Goal: Navigation & Orientation: Find specific page/section

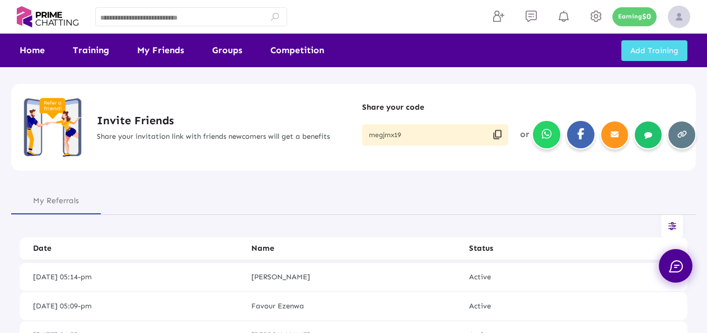
scroll to position [303, 0]
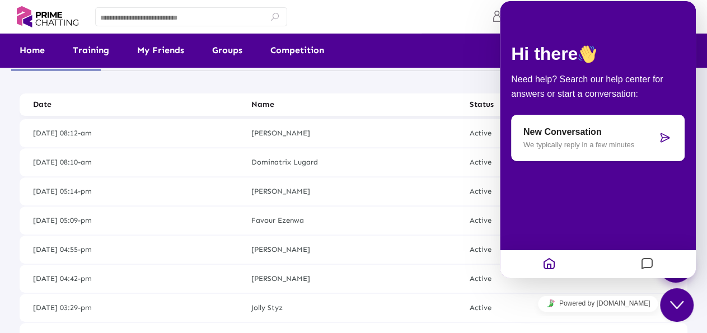
click at [674, 299] on icon "Close Chat This icon closes the chat window." at bounding box center [676, 305] width 13 height 13
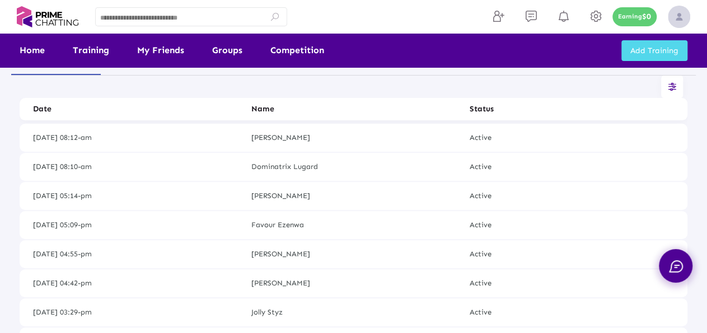
scroll to position [137, 0]
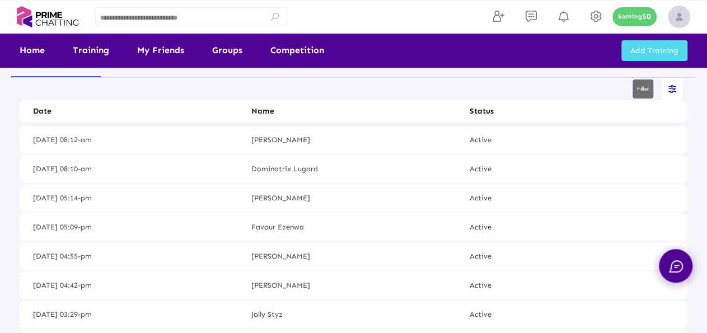
click at [675, 90] on icon at bounding box center [673, 90] width 12 height 10
click at [390, 225] on div at bounding box center [353, 166] width 707 height 333
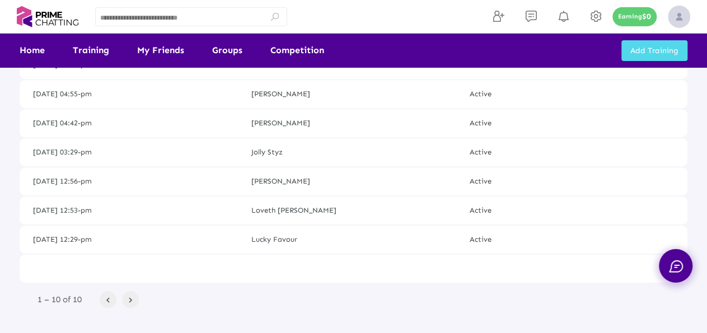
scroll to position [300, 0]
